Goal: Transaction & Acquisition: Purchase product/service

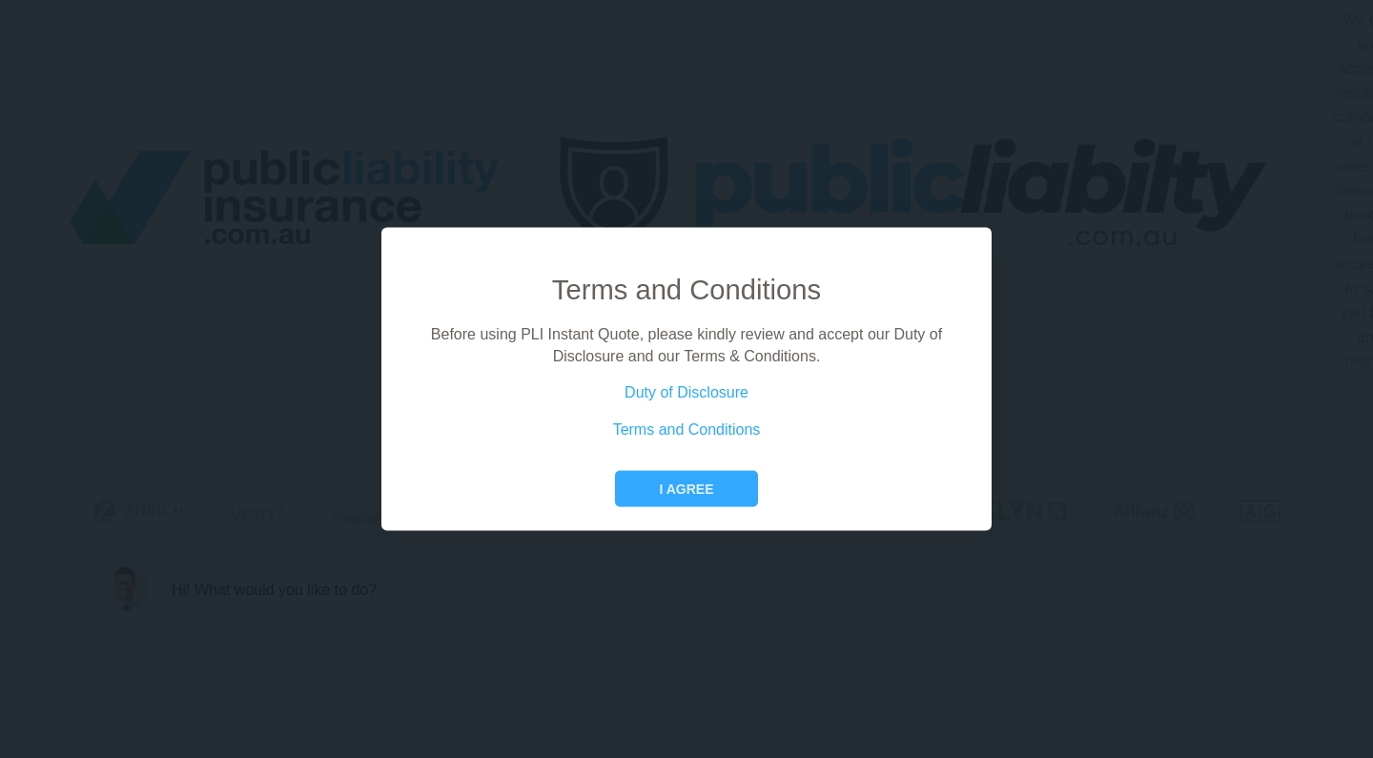
scroll to position [0, 86]
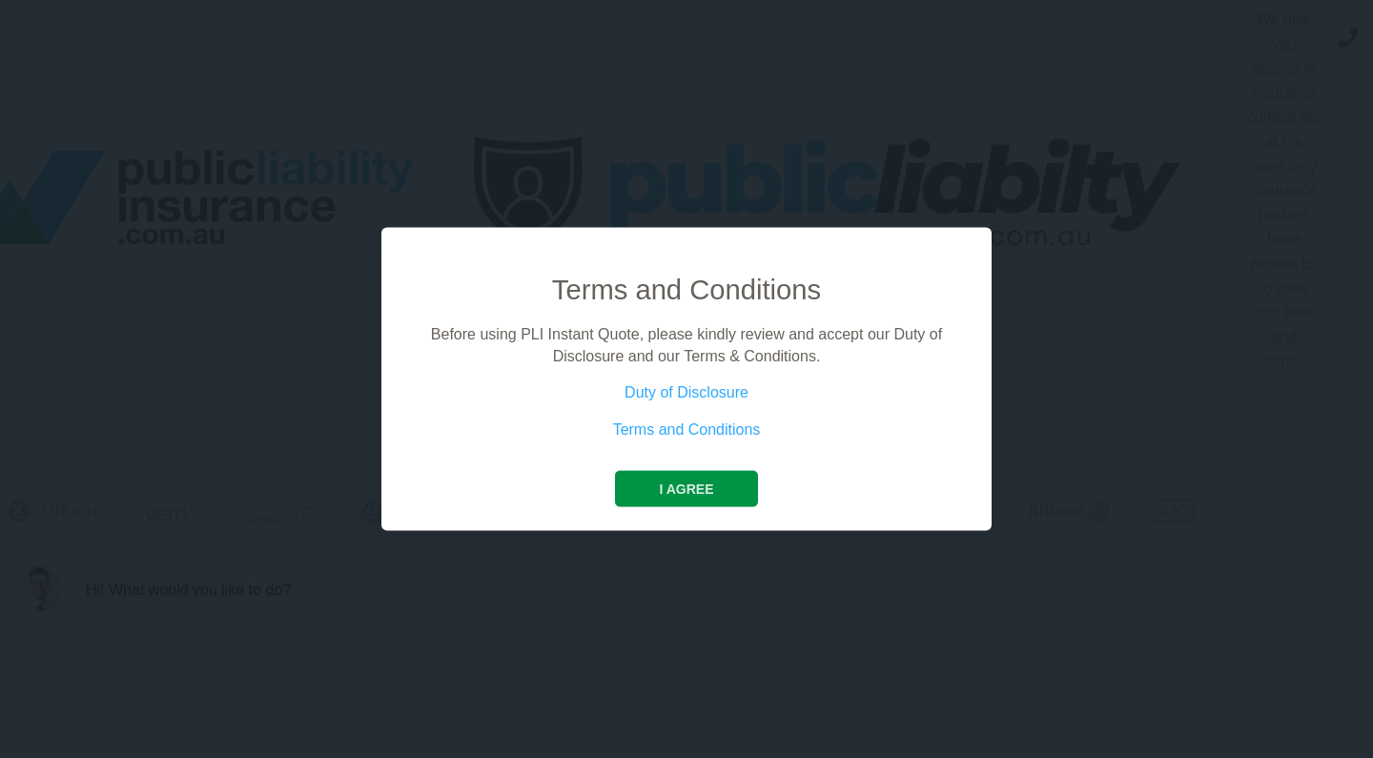
click at [693, 495] on button "I agree" at bounding box center [686, 489] width 142 height 36
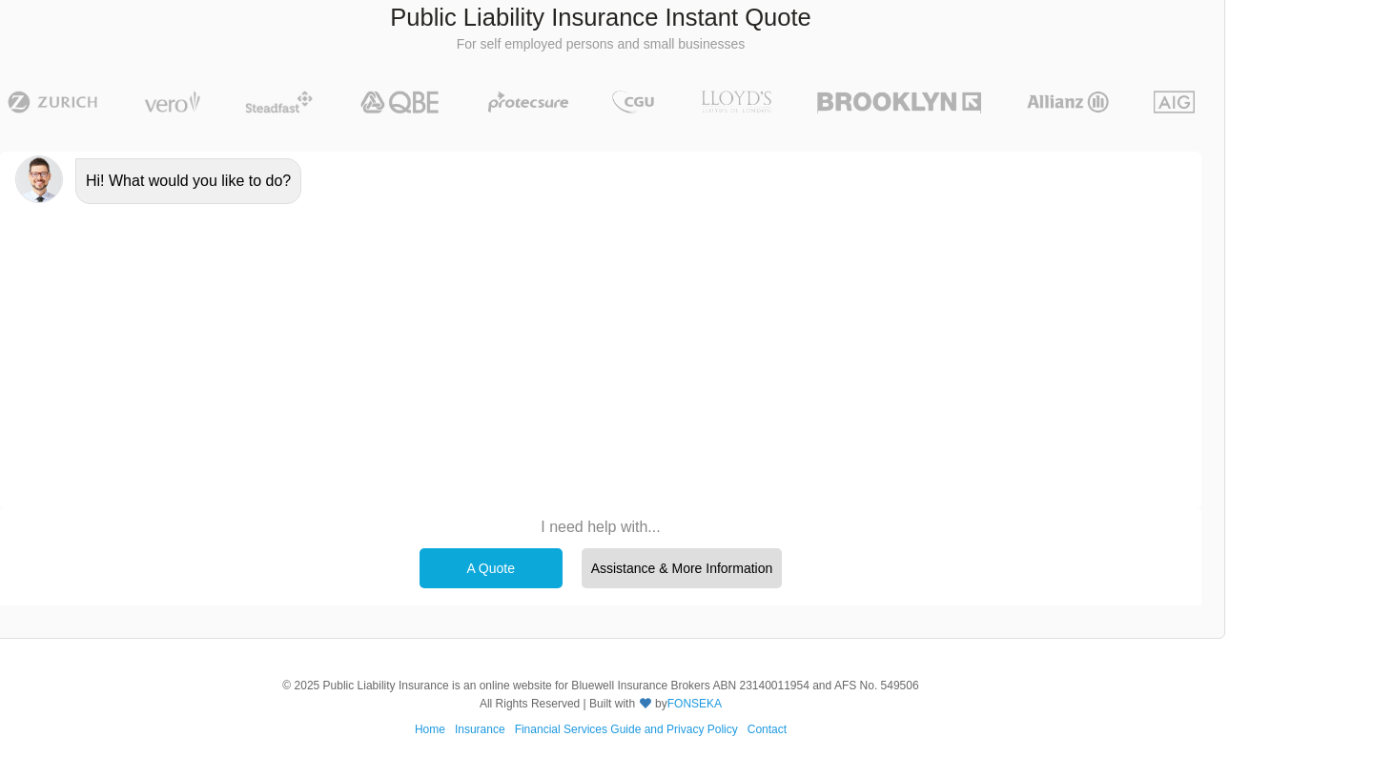
scroll to position [408, 86]
click at [511, 565] on div "A Quote" at bounding box center [490, 569] width 143 height 40
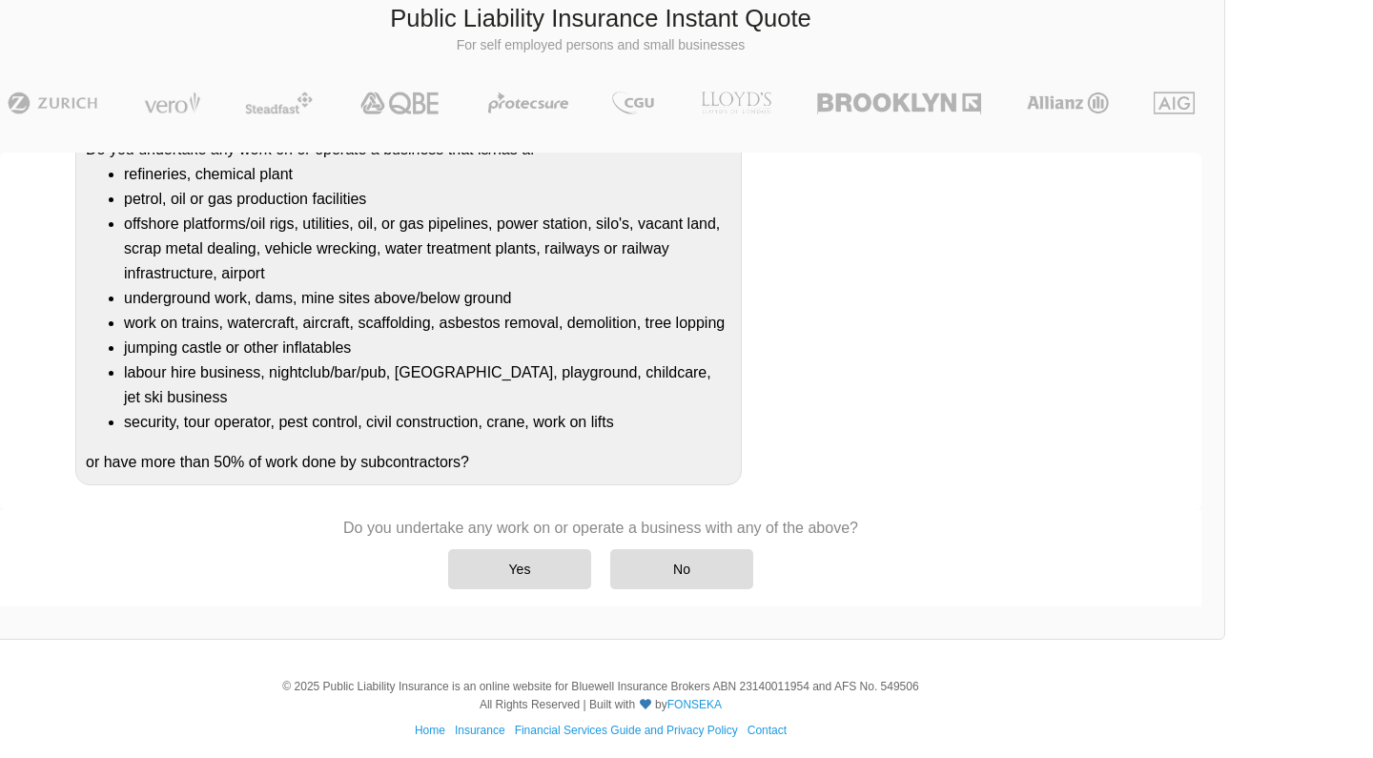
scroll to position [261, 0]
click at [679, 564] on div "No" at bounding box center [681, 569] width 143 height 40
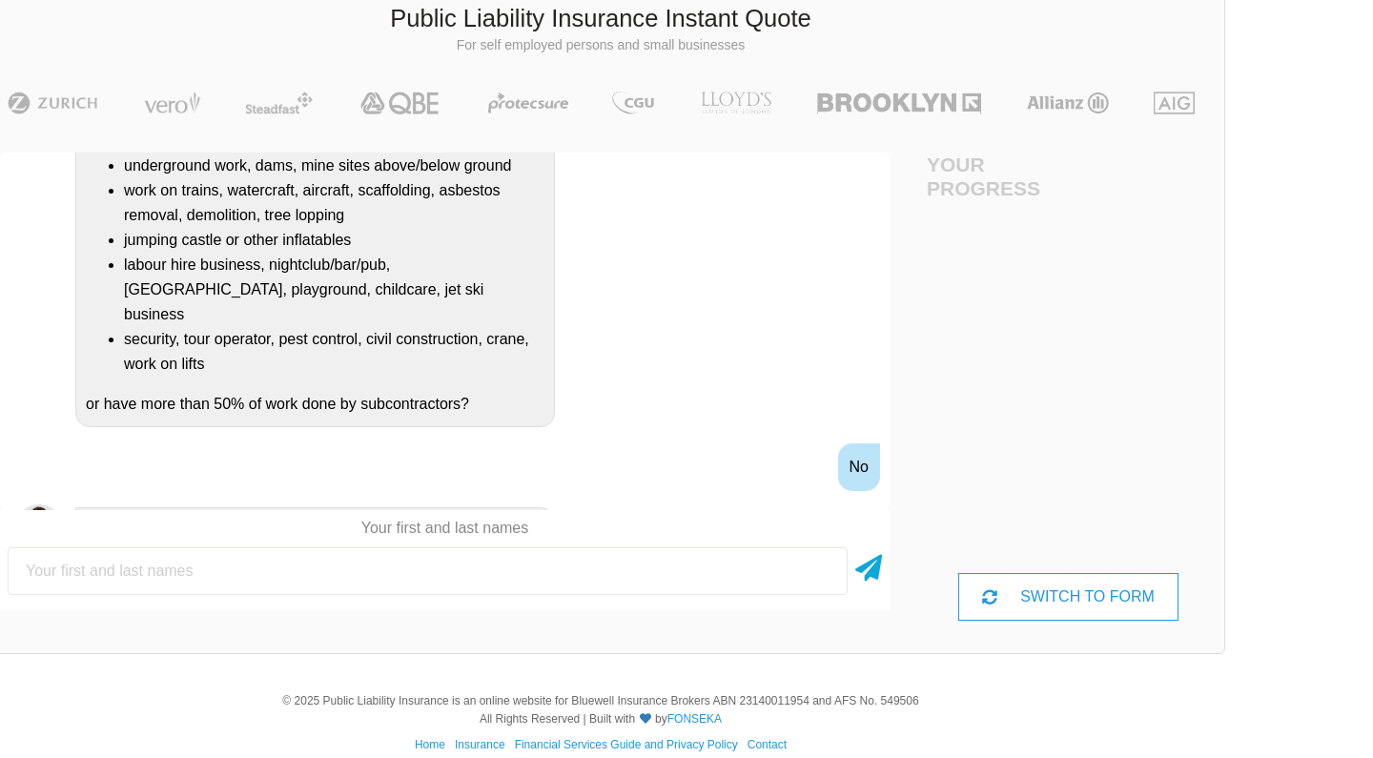
scroll to position [371, 0]
drag, startPoint x: 86, startPoint y: 372, endPoint x: 478, endPoint y: 378, distance: 391.8
click at [478, 378] on div "Do you undertake any work on or operate a business that is/has a: refineries, c…" at bounding box center [314, 199] width 479 height 458
copy div "or have more than 50% of work done by subcontractors?"
click at [301, 611] on div "Awesome! 100% Just a final check that all your details are correct. Your Summar…" at bounding box center [444, 386] width 935 height 513
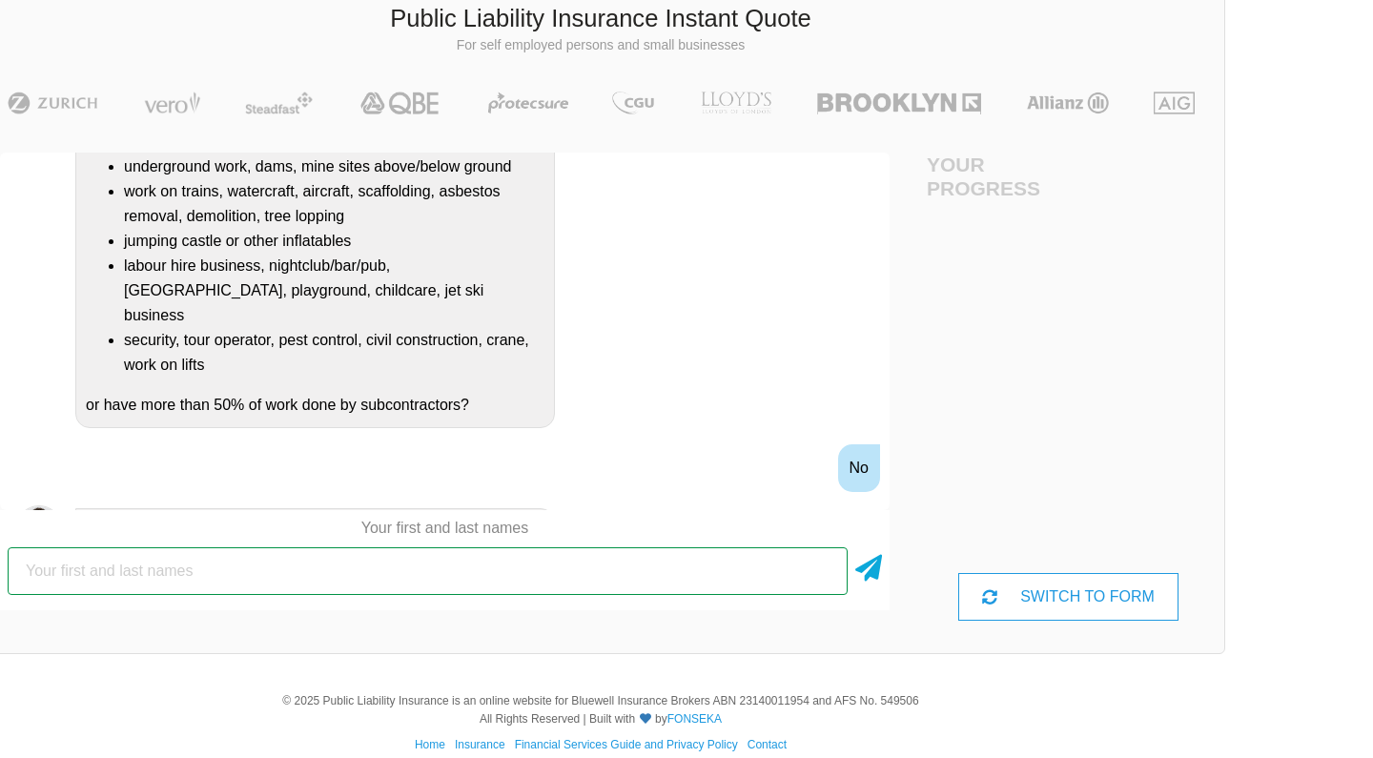
click at [254, 574] on input "text" at bounding box center [428, 571] width 840 height 48
type input "[PERSON_NAME]"
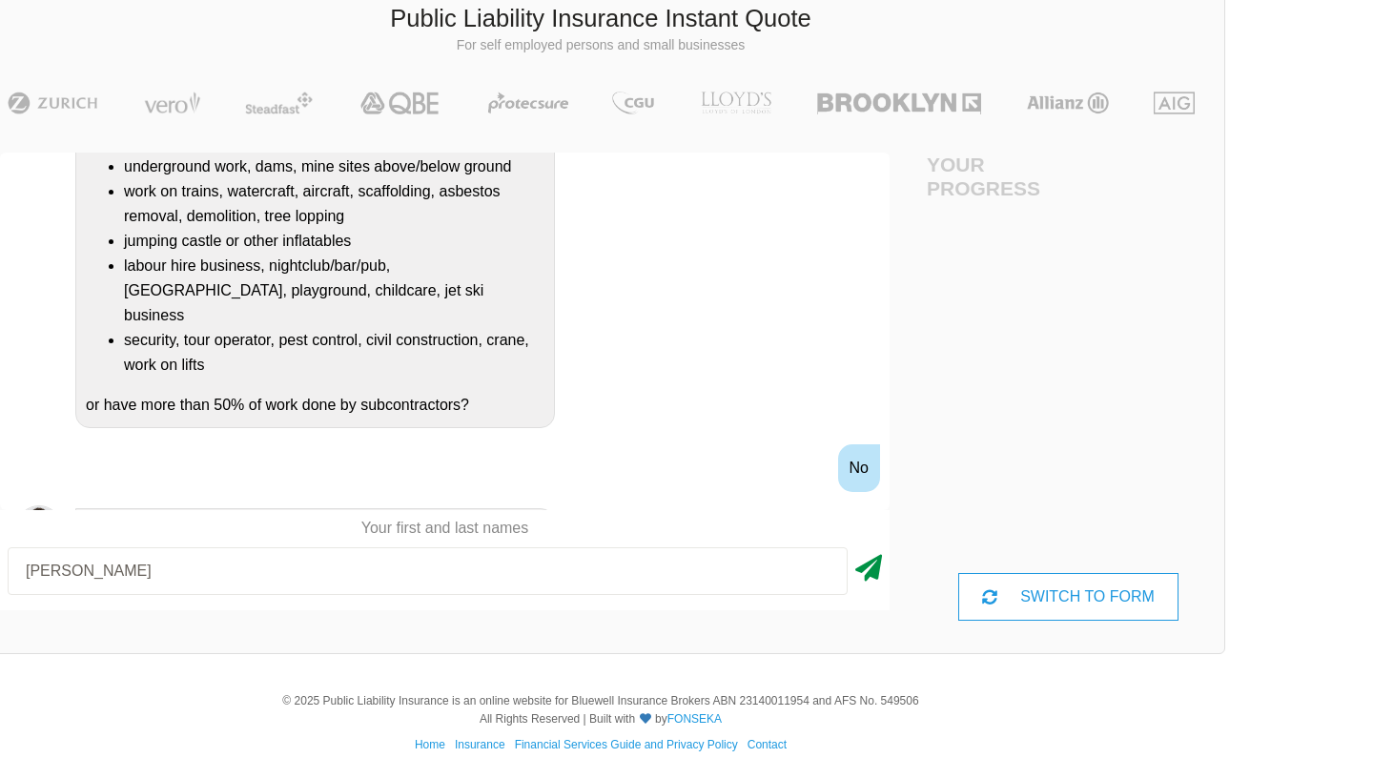
click at [865, 569] on icon at bounding box center [868, 564] width 27 height 34
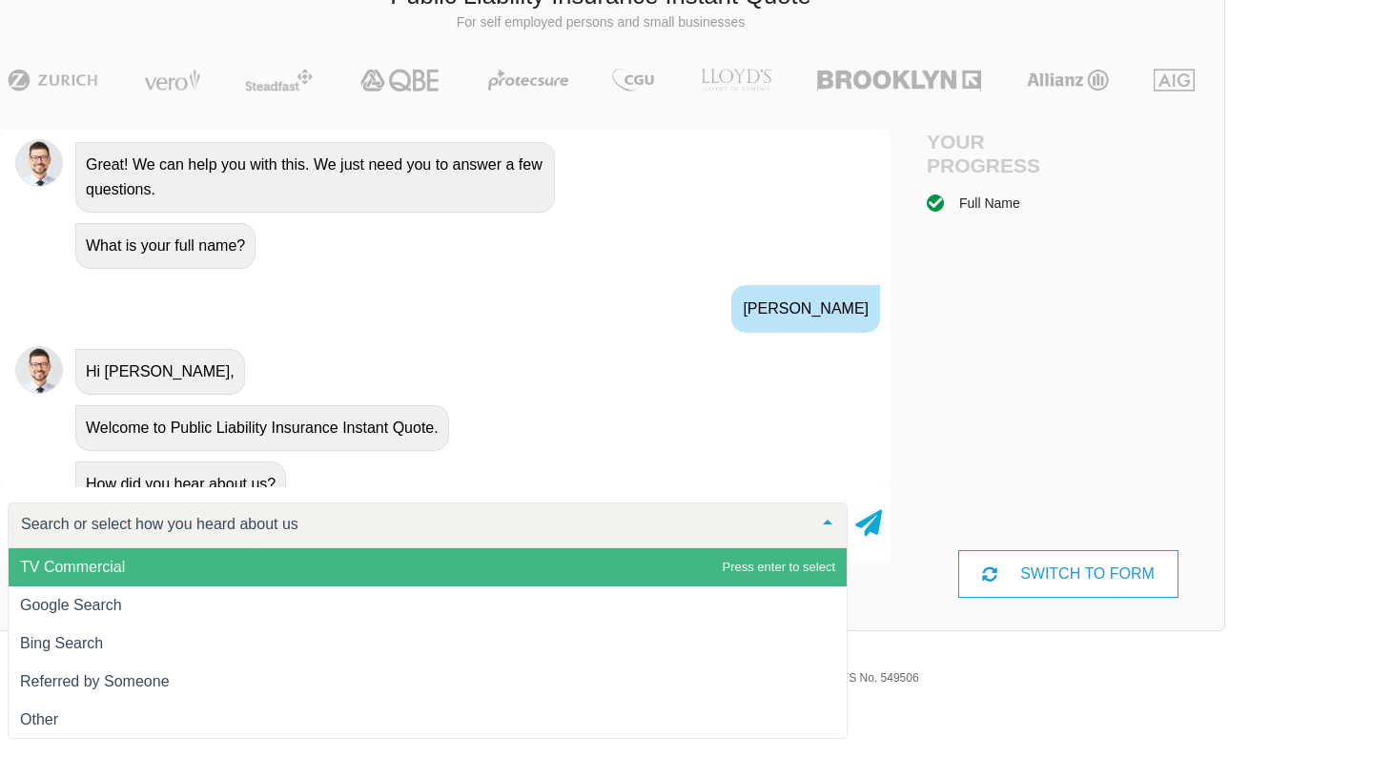
scroll to position [1, 0]
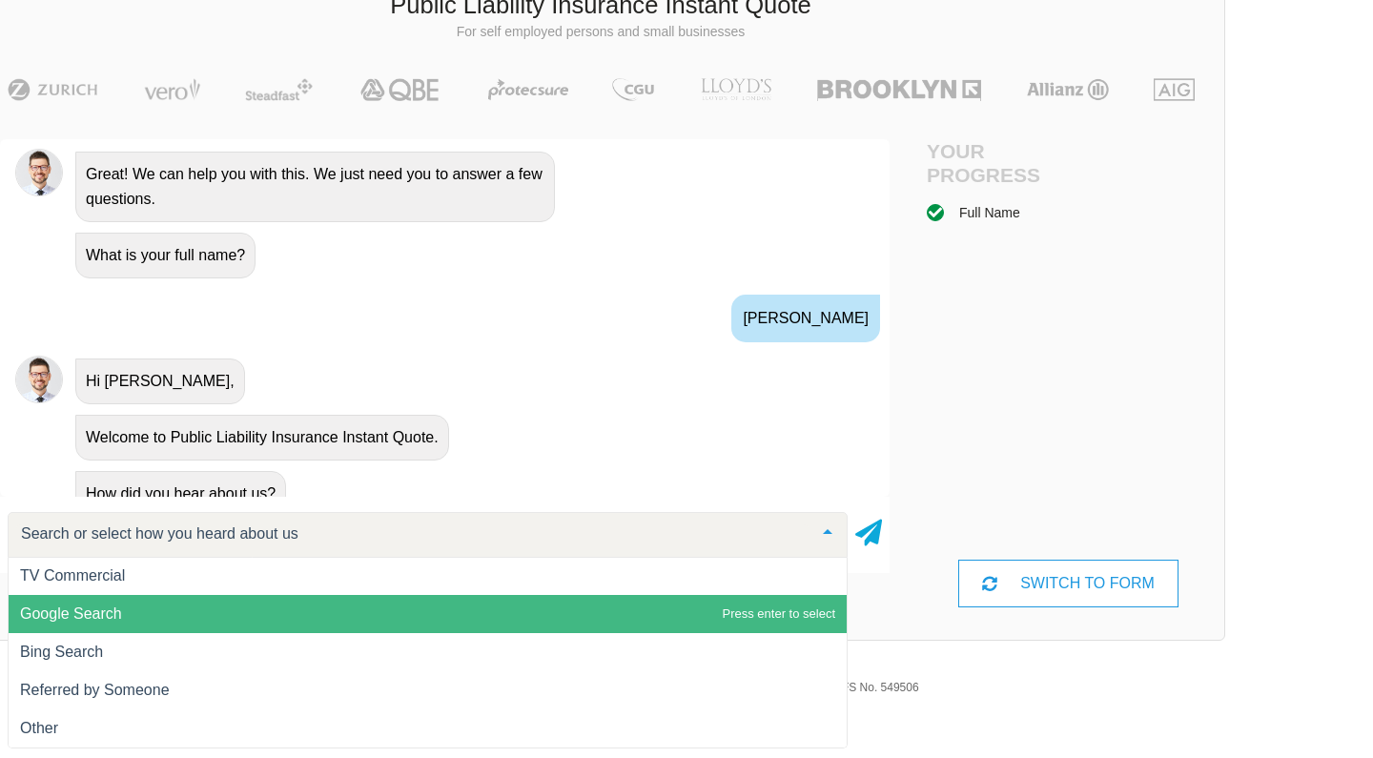
click at [132, 597] on span "Google Search" at bounding box center [428, 614] width 838 height 38
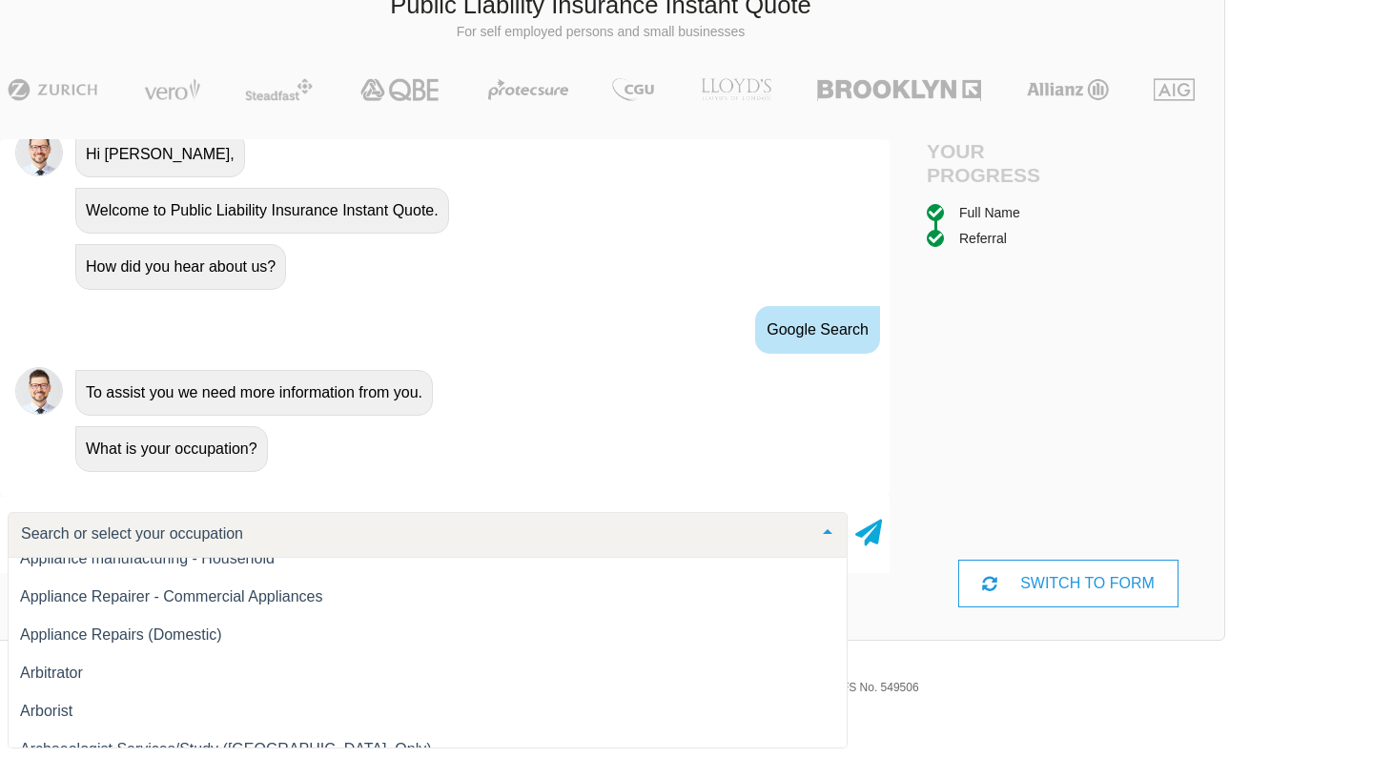
scroll to position [1050, 0]
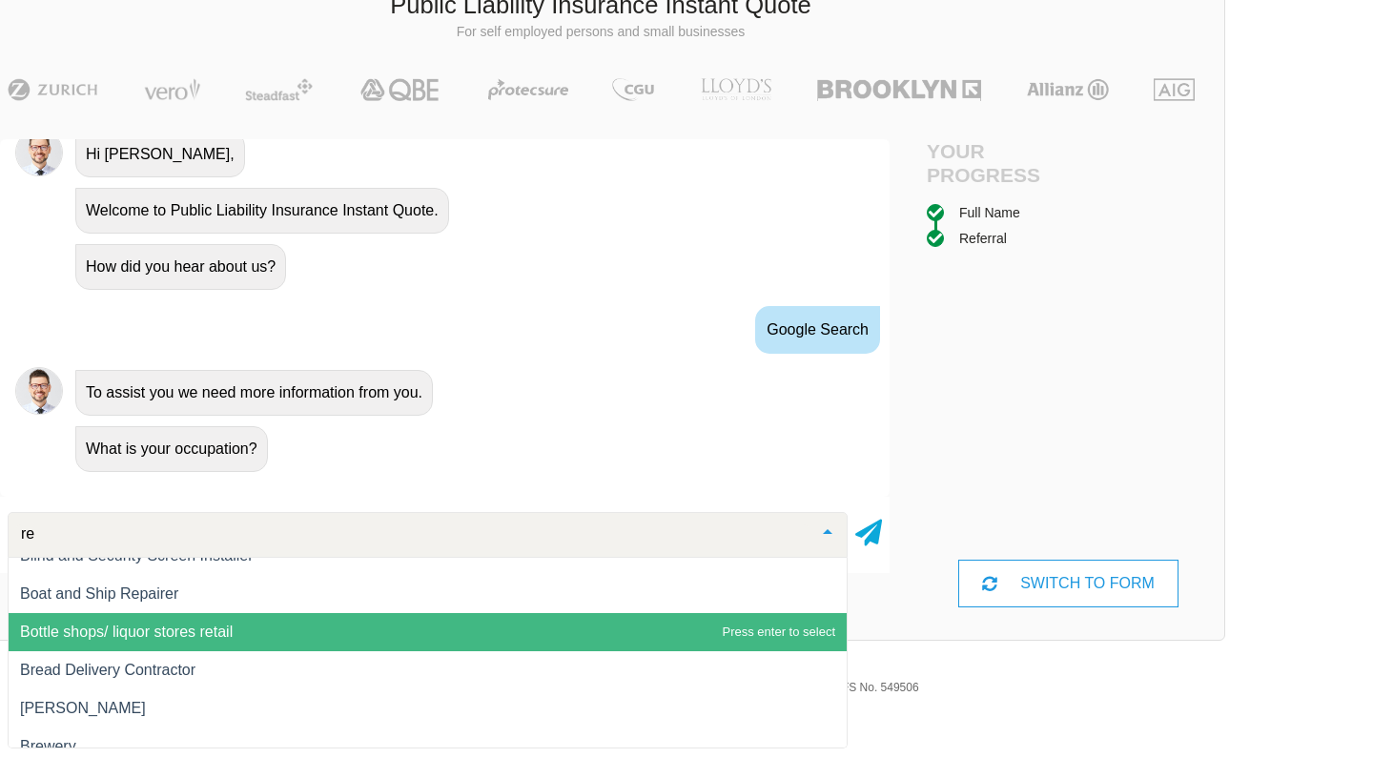
type input "res"
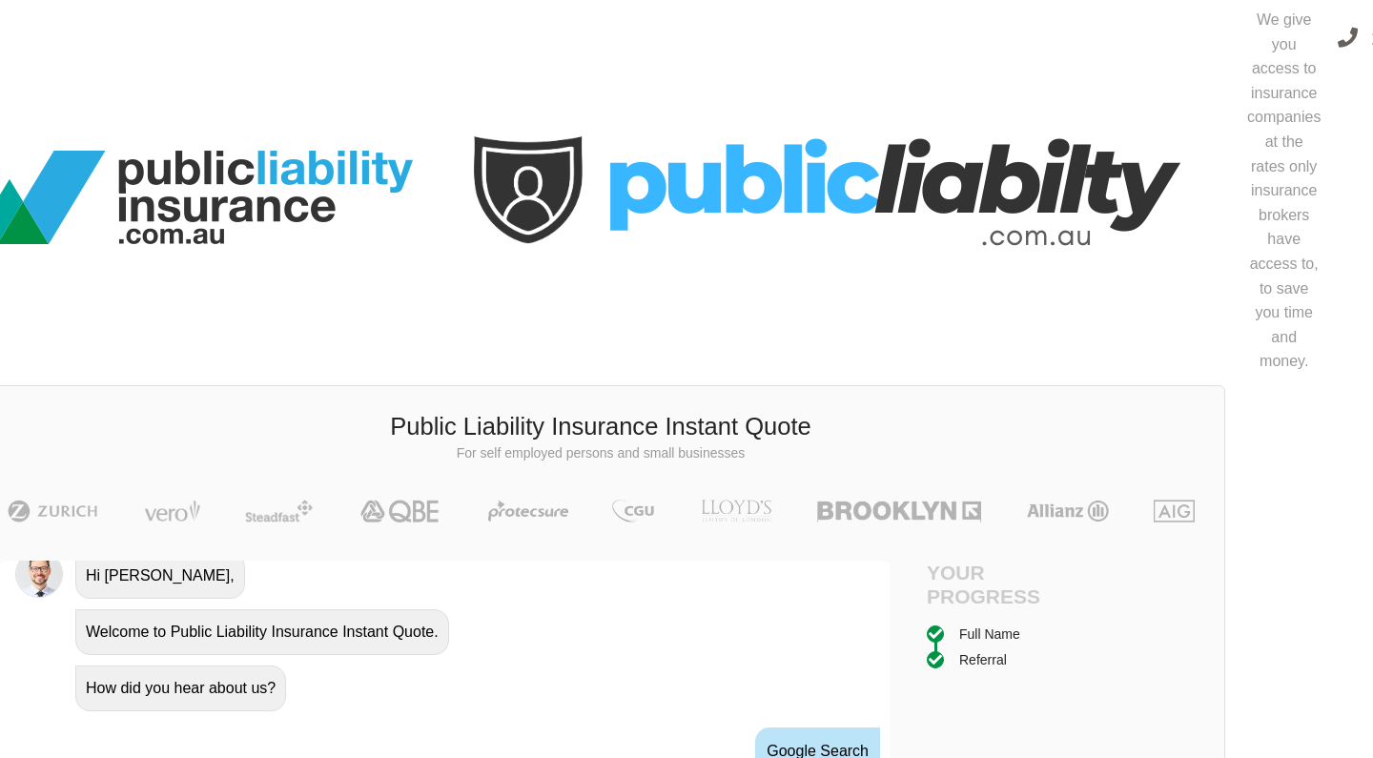
scroll to position [0, 86]
